Goal: Task Accomplishment & Management: Complete application form

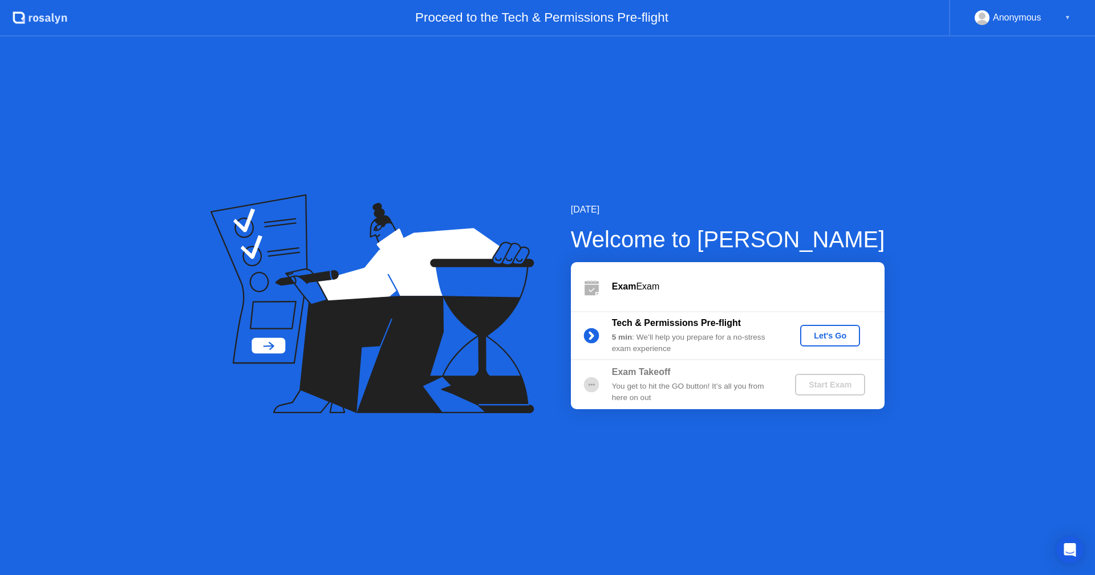
click at [837, 334] on div "Let's Go" at bounding box center [830, 335] width 51 height 9
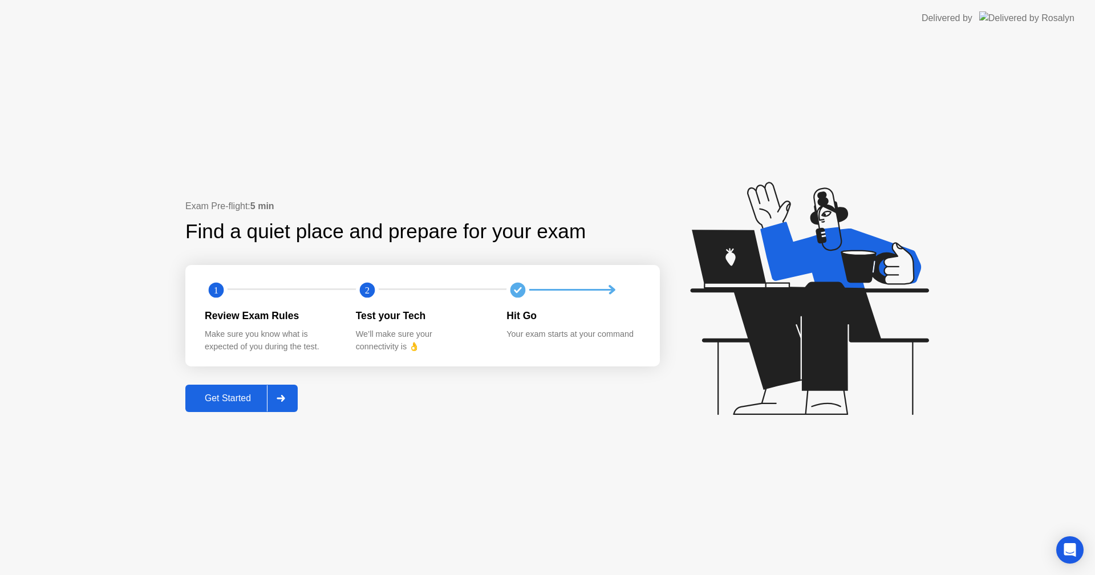
click at [213, 402] on div "Get Started" at bounding box center [228, 398] width 78 height 10
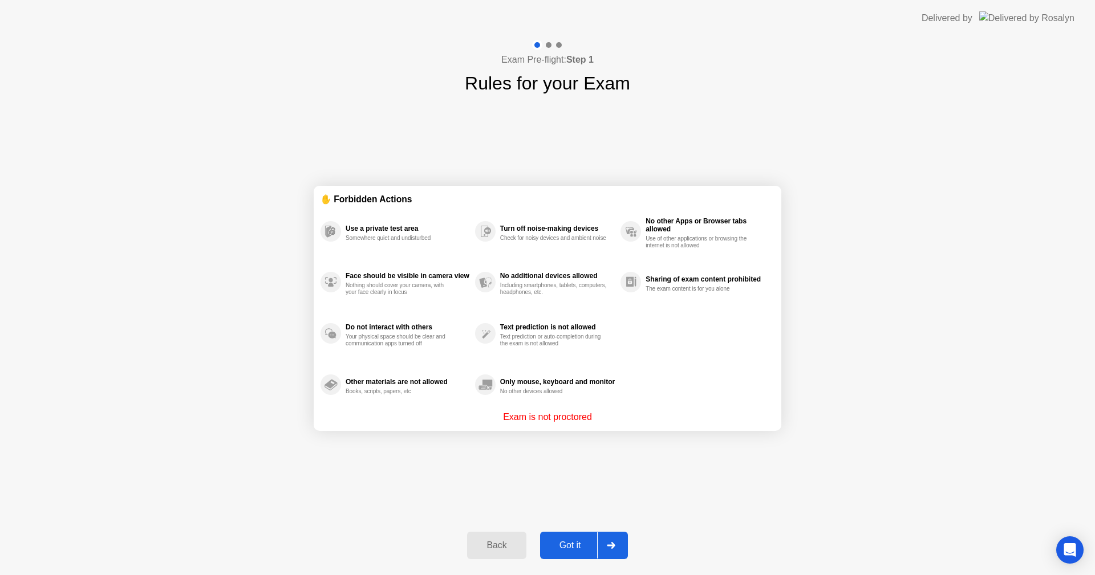
click at [573, 543] on div "Got it" at bounding box center [570, 546] width 54 height 10
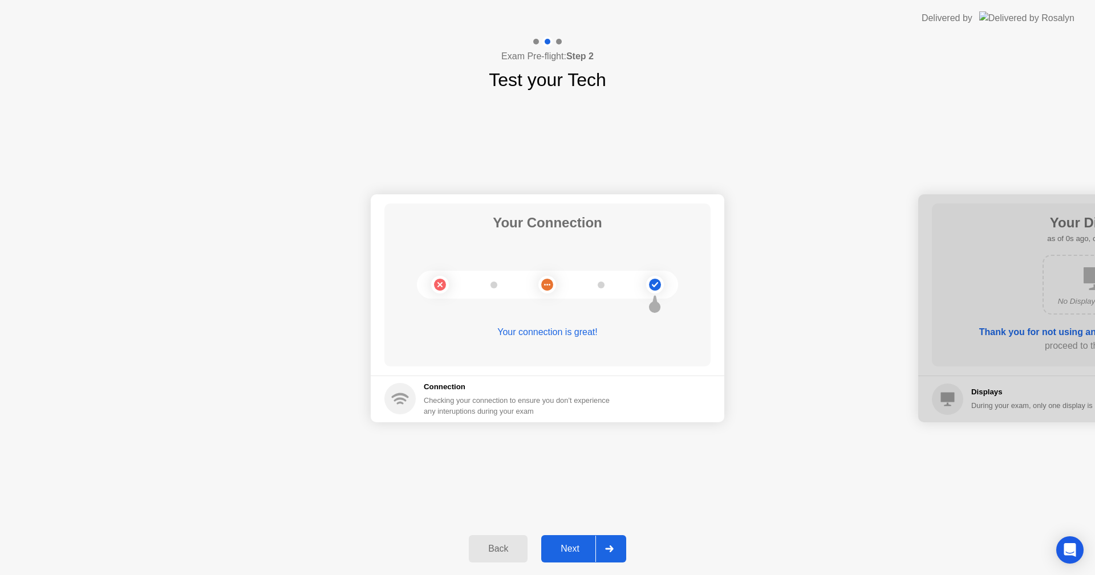
click at [582, 557] on button "Next" at bounding box center [583, 548] width 85 height 27
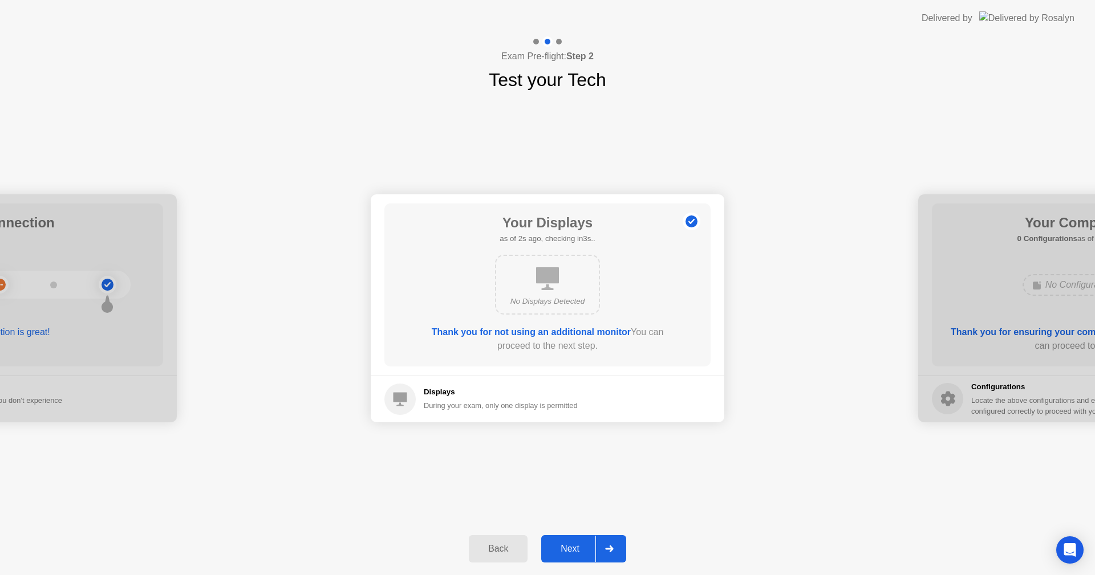
click at [583, 554] on div "Next" at bounding box center [570, 549] width 51 height 10
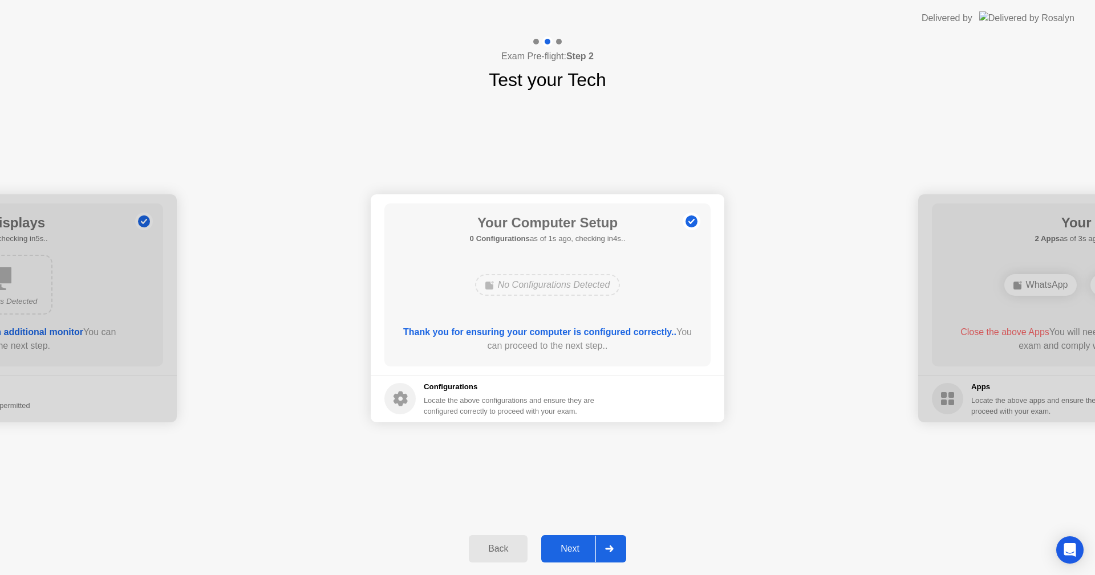
click at [583, 553] on div "Next" at bounding box center [570, 549] width 51 height 10
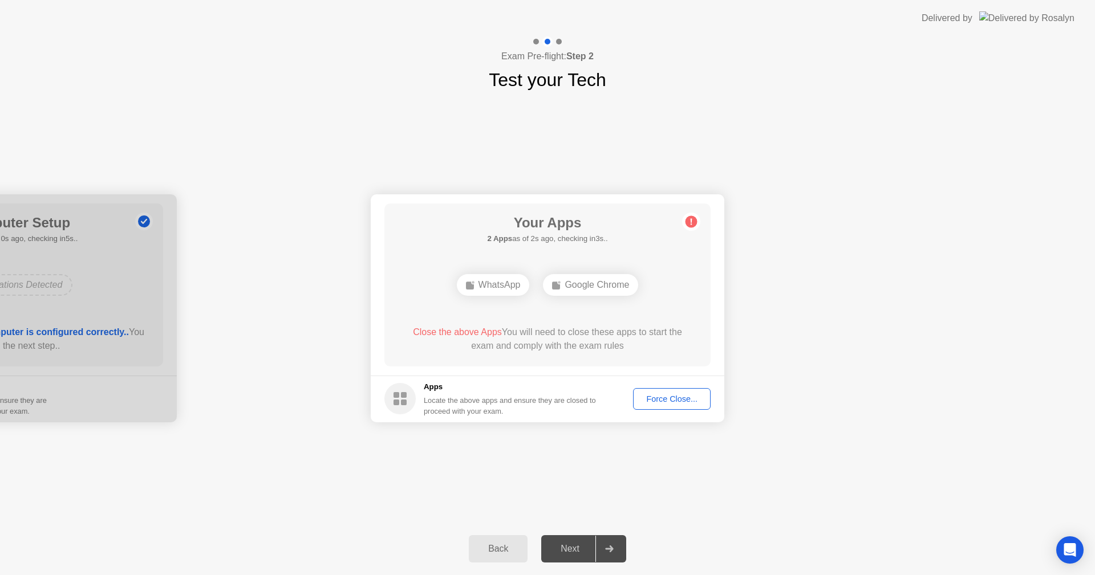
click at [673, 401] on div "Force Close..." at bounding box center [672, 399] width 70 height 9
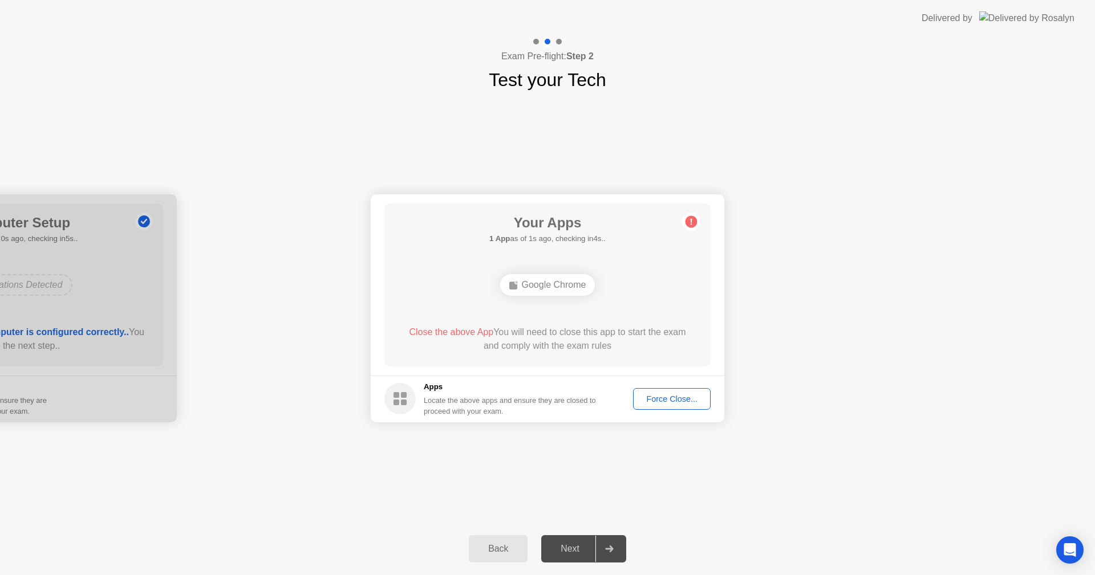
click at [542, 282] on div "Google Chrome" at bounding box center [547, 285] width 95 height 22
click at [667, 405] on button "Force Close..." at bounding box center [672, 399] width 78 height 22
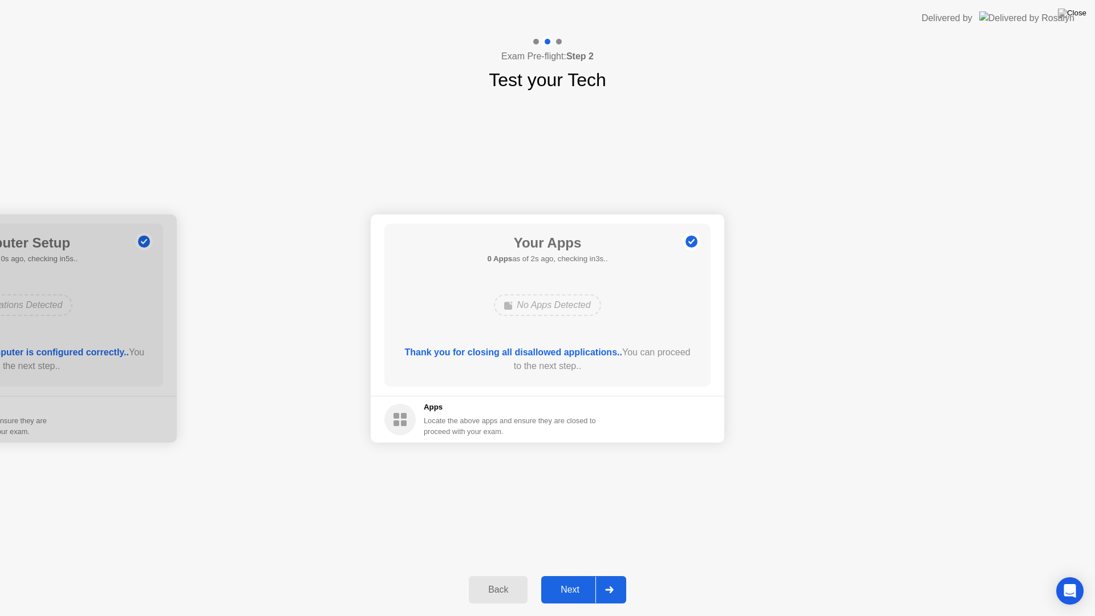
click at [572, 575] on div "Next" at bounding box center [570, 590] width 51 height 10
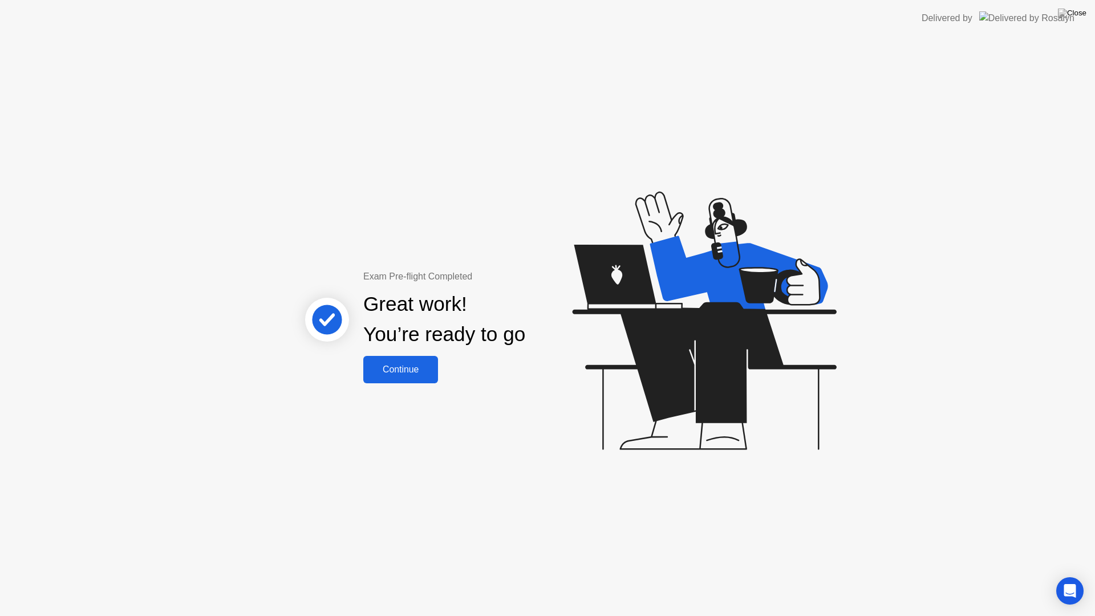
click at [427, 371] on div "Continue" at bounding box center [401, 369] width 68 height 10
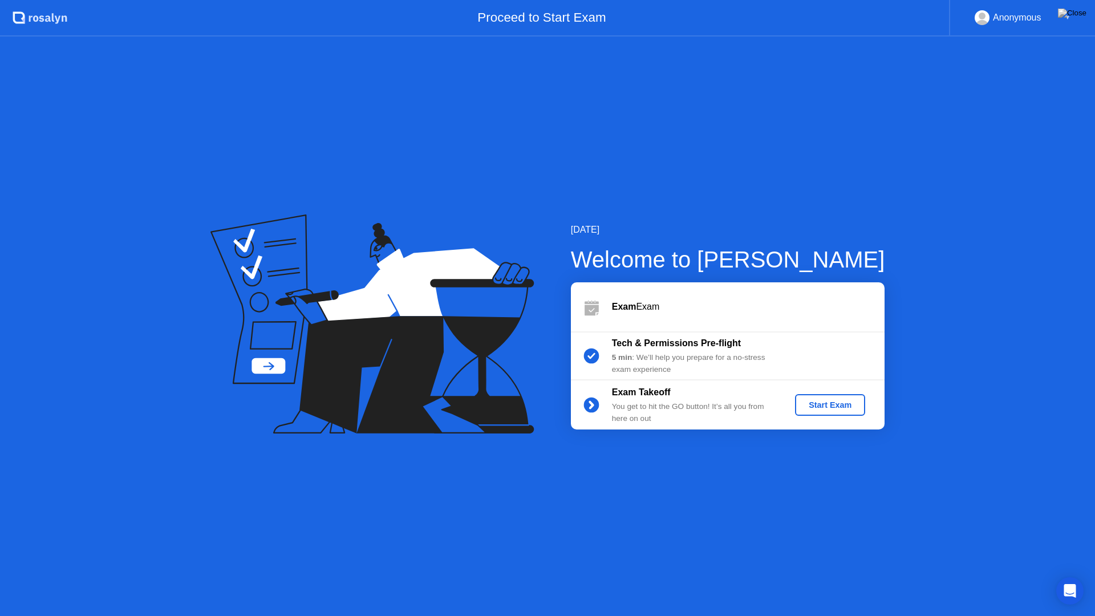
click at [851, 411] on button "Start Exam" at bounding box center [830, 405] width 70 height 22
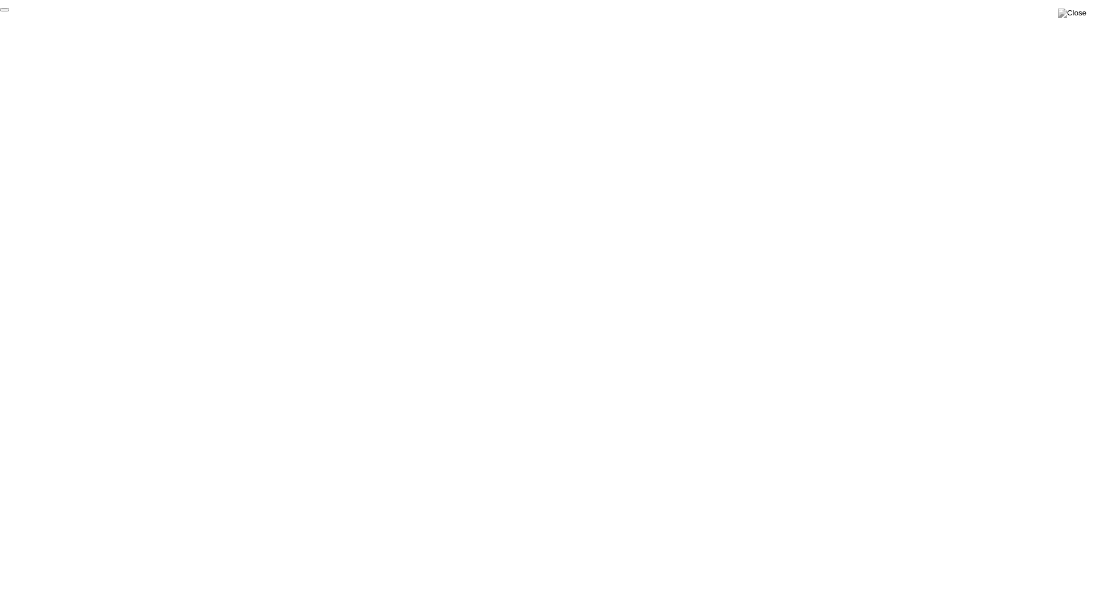
click div "End Proctoring Session"
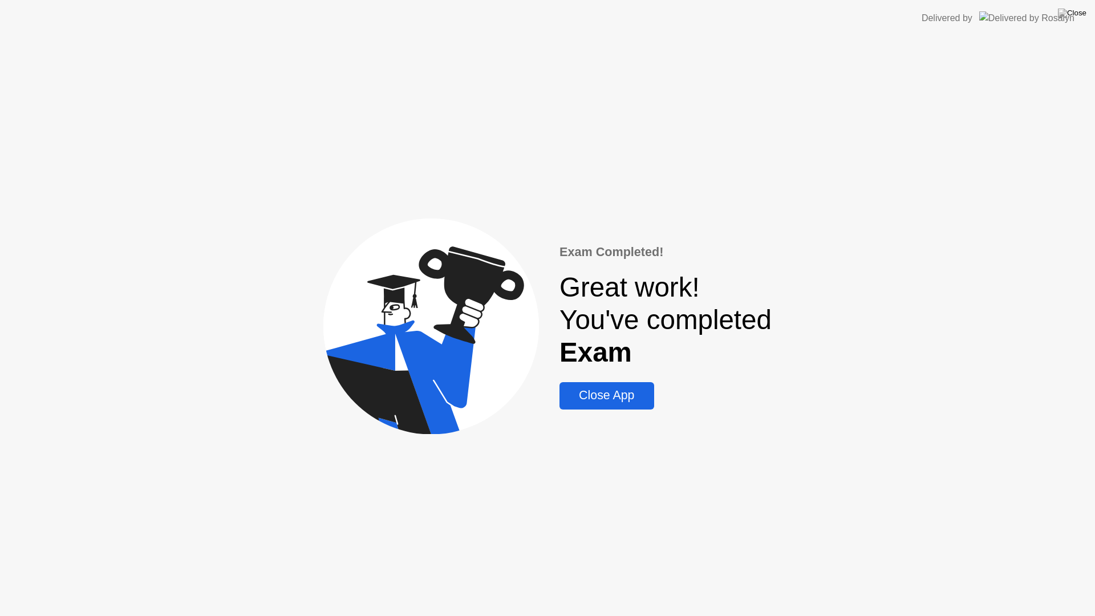
click at [623, 403] on div "Close App" at bounding box center [606, 395] width 87 height 14
